Goal: Task Accomplishment & Management: Manage account settings

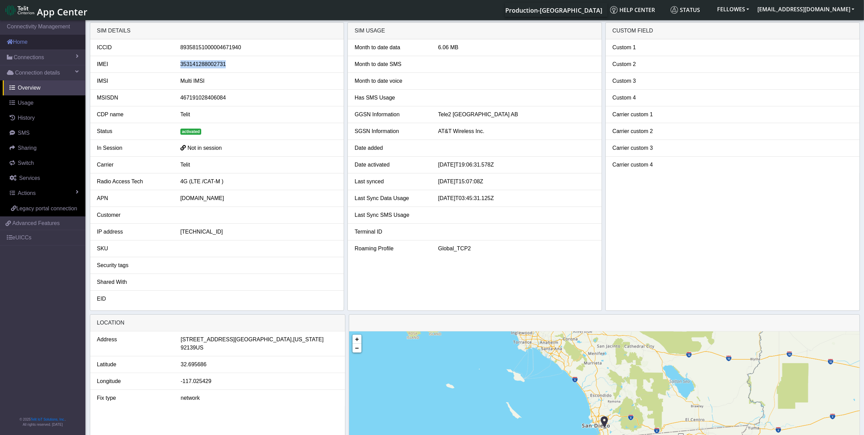
click at [57, 44] on link "Home" at bounding box center [42, 42] width 85 height 15
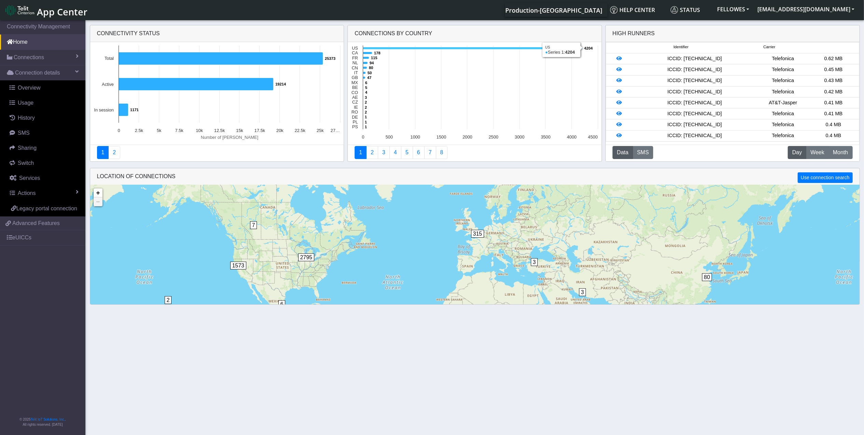
click at [382, 48] on icon at bounding box center [472, 48] width 219 height 2
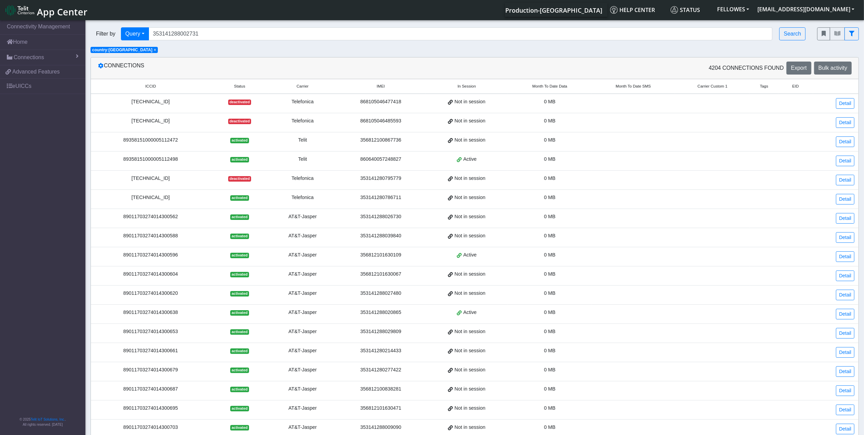
click at [543, 86] on span "Month To Date Data" at bounding box center [549, 86] width 35 height 6
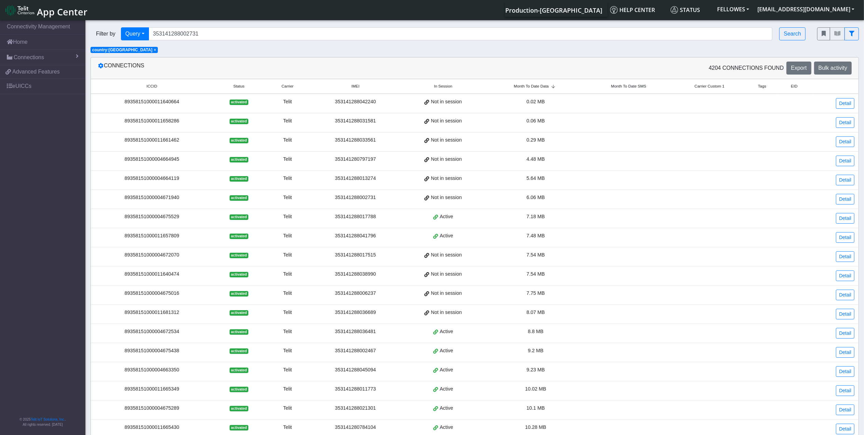
click at [531, 88] on span "Month To Date Data" at bounding box center [531, 86] width 35 height 6
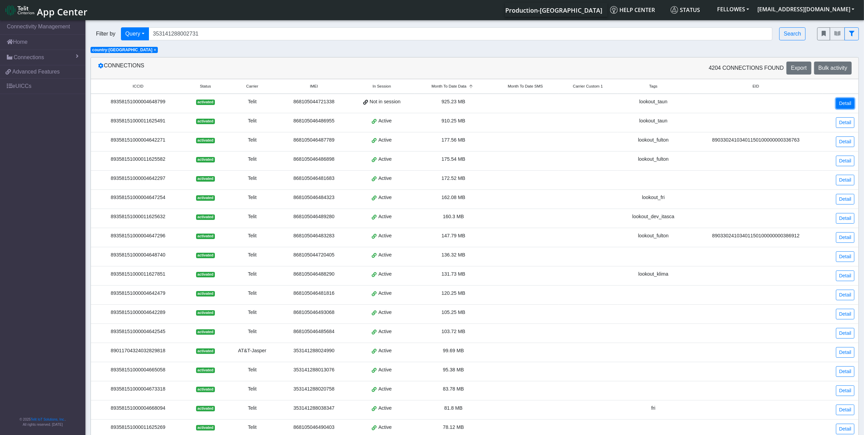
click at [846, 98] on link "Detail" at bounding box center [845, 103] width 18 height 11
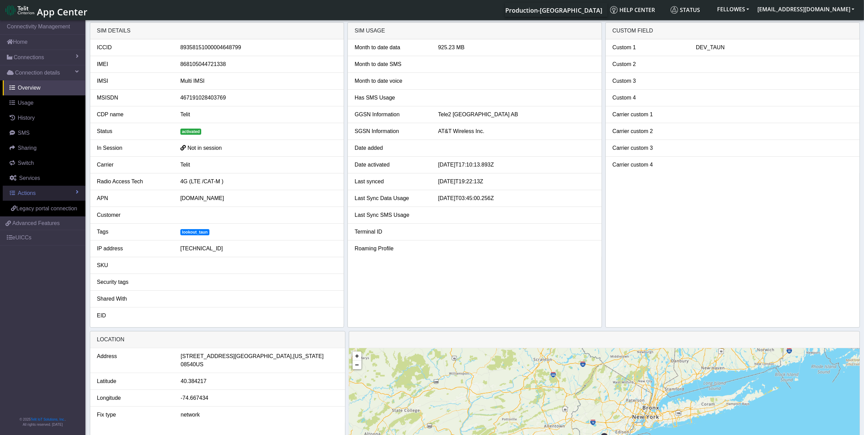
click at [49, 191] on link "Actions" at bounding box center [44, 193] width 83 height 15
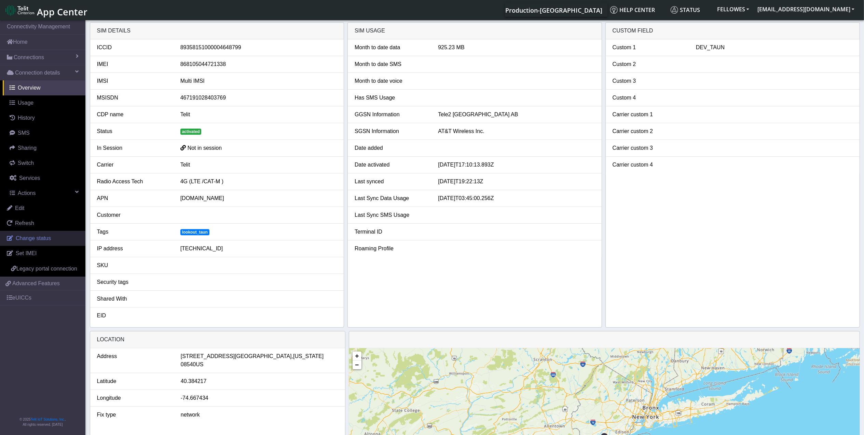
click at [48, 241] on span "Change status" at bounding box center [33, 238] width 35 height 6
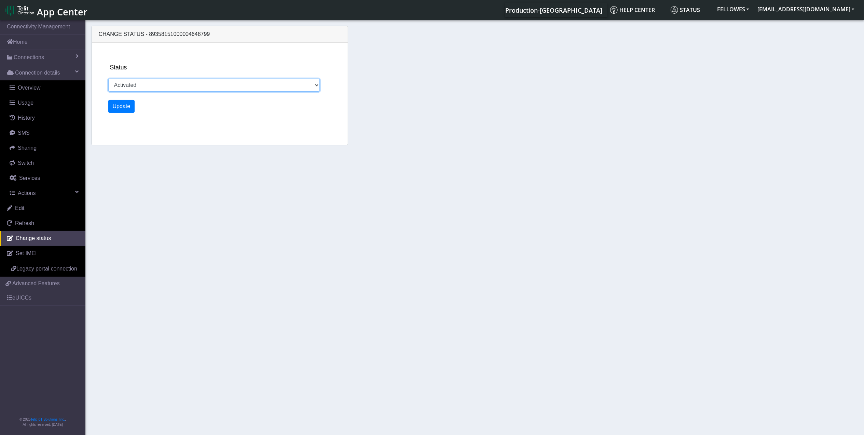
drag, startPoint x: 229, startPoint y: 89, endPoint x: 206, endPoint y: 93, distance: 22.5
click at [229, 88] on select "Activated Deactivated" at bounding box center [214, 85] width 212 height 13
select select "deactivated"
click at [108, 79] on select "Activated Deactivated" at bounding box center [214, 85] width 212 height 13
click at [128, 106] on button "Update" at bounding box center [121, 106] width 27 height 13
